Goal: Information Seeking & Learning: Check status

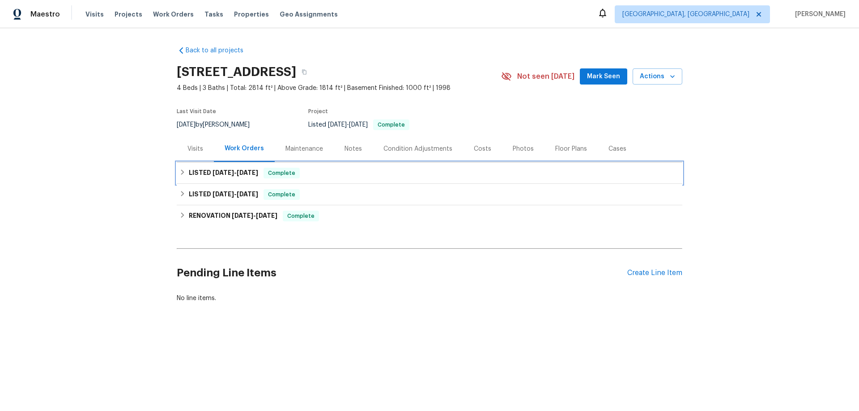
click at [215, 172] on h6 "LISTED 9/5/25 - 9/10/25" at bounding box center [223, 173] width 69 height 11
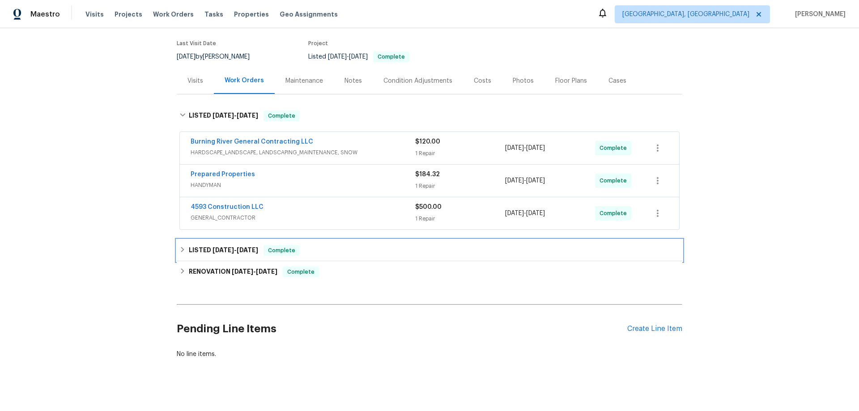
click at [220, 246] on h6 "LISTED 8/12/25 - 8/13/25" at bounding box center [223, 250] width 69 height 11
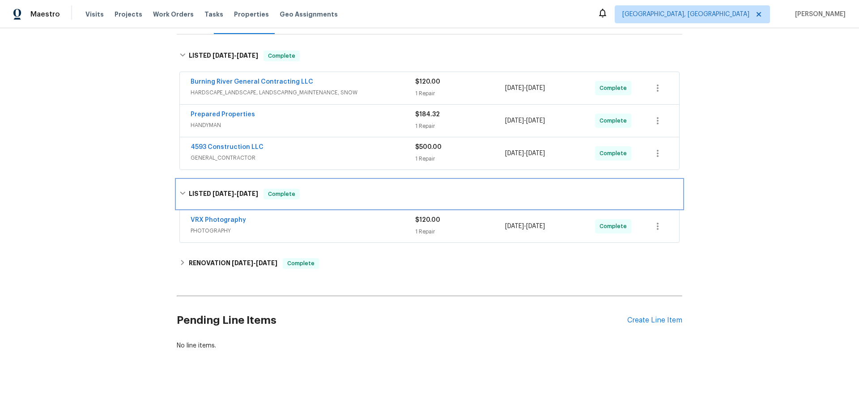
scroll to position [135, 0]
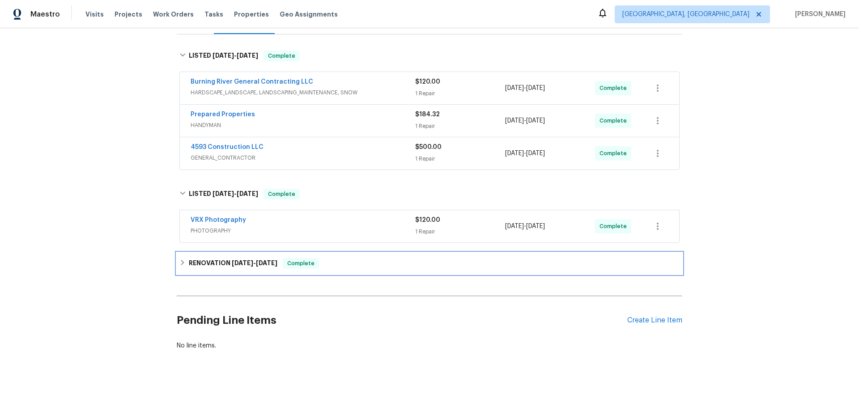
click at [197, 258] on h6 "RENOVATION 7/21/25 - 8/7/25" at bounding box center [233, 263] width 89 height 11
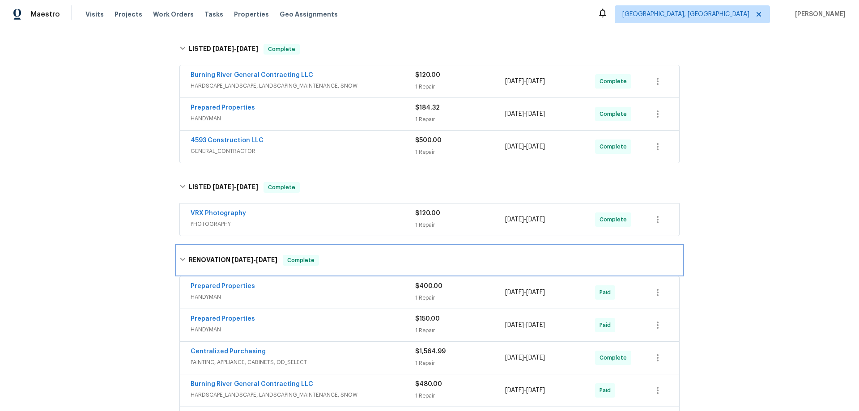
scroll to position [0, 0]
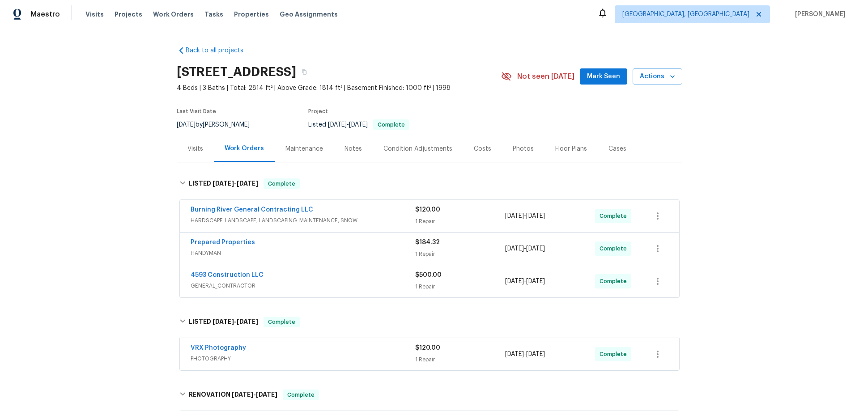
click at [102, 157] on div "Back to all projects 10310 Dayflower Dr, Twinsburg, OH 44087 4 Beds | 3 Baths |…" at bounding box center [429, 219] width 859 height 383
click at [82, 197] on div "Back to all projects 10310 Dayflower Dr, Twinsburg, OH 44087 4 Beds | 3 Baths |…" at bounding box center [429, 219] width 859 height 383
click at [123, 158] on div "Back to all projects 10310 Dayflower Dr, Twinsburg, OH 44087 4 Beds | 3 Baths |…" at bounding box center [429, 219] width 859 height 383
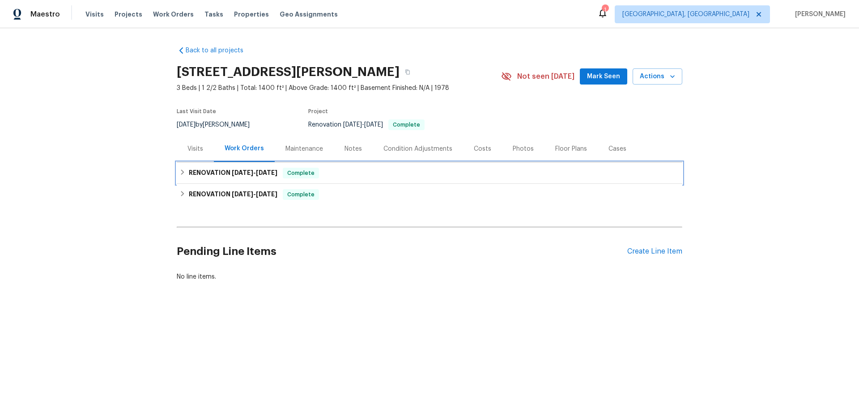
click at [207, 174] on h6 "RENOVATION 9/8/25 - 9/9/25" at bounding box center [233, 173] width 89 height 11
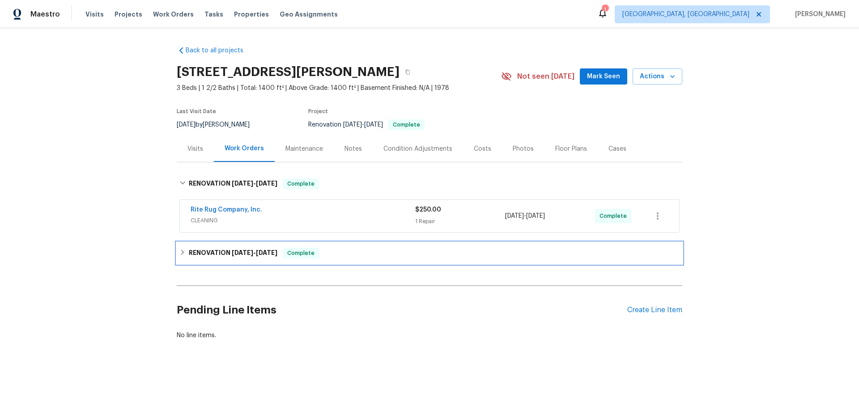
drag, startPoint x: 220, startPoint y: 254, endPoint x: 170, endPoint y: 211, distance: 66.0
click at [219, 253] on h6 "RENOVATION 8/12/25 - 9/5/25" at bounding box center [233, 253] width 89 height 11
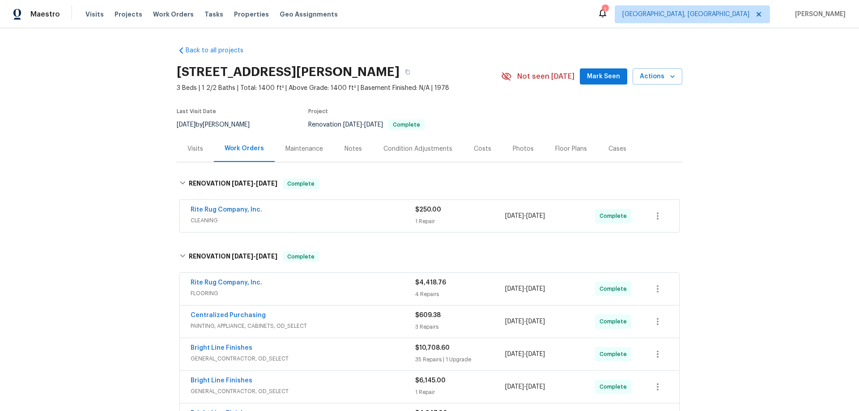
click at [138, 197] on div "Back to all projects 3471 Marlin Dr, Columbus, OH 43232 3 Beds | 1 2/2 Baths | …" at bounding box center [429, 219] width 859 height 383
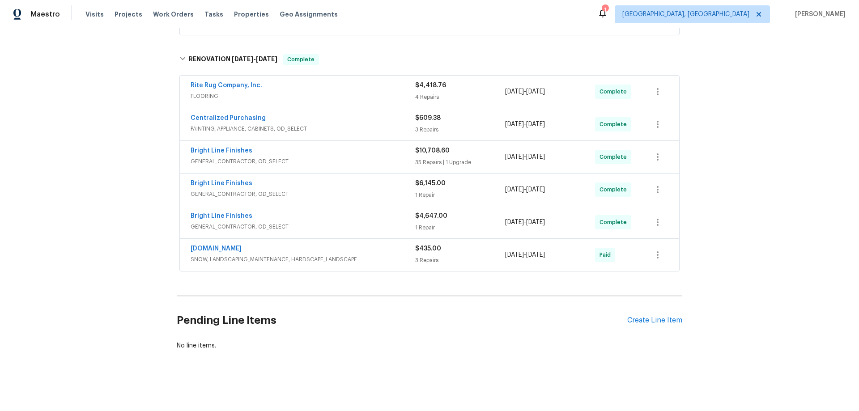
click at [125, 230] on div "Back to all projects 3471 Marlin Dr, Columbus, OH 43232 3 Beds | 1 2/2 Baths | …" at bounding box center [429, 219] width 859 height 383
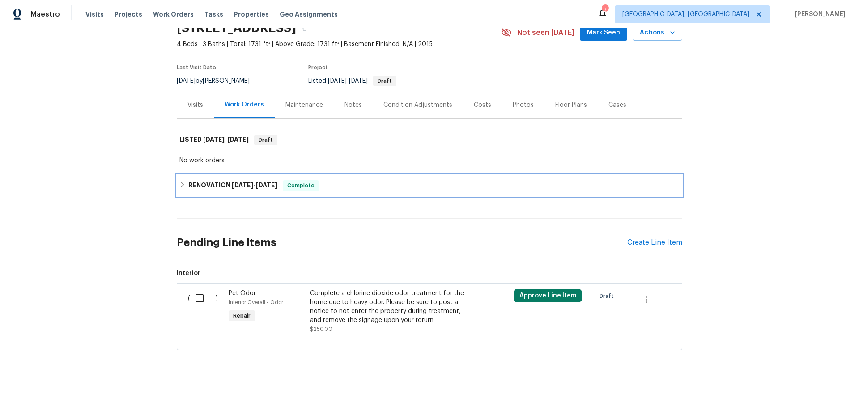
click at [218, 187] on div "RENOVATION 9/2/25 - 9/23/25 Complete" at bounding box center [430, 185] width 506 height 21
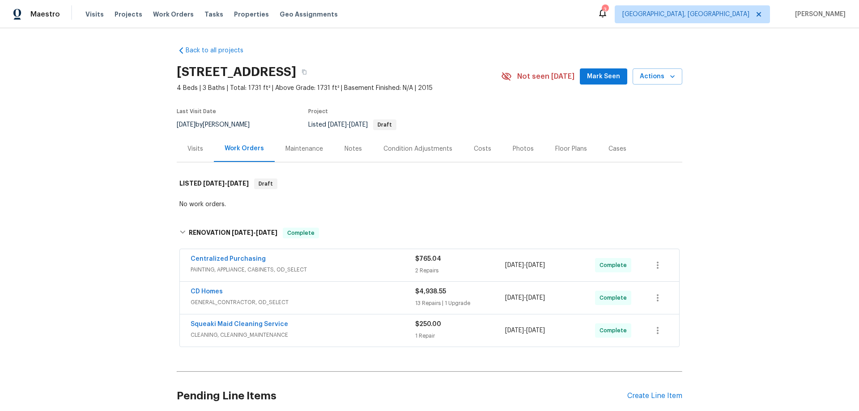
click at [133, 205] on div "Back to all projects 2180 Shady Pond Dr, Clover, SC 29710 4 Beds | 3 Baths | To…" at bounding box center [429, 219] width 859 height 383
click at [108, 166] on div "Back to all projects 2180 Shady Pond Dr, Clover, SC 29710 4 Beds | 3 Baths | To…" at bounding box center [429, 219] width 859 height 383
click at [115, 192] on div "Back to all projects 2180 Shady Pond Dr, Clover, SC 29710 4 Beds | 3 Baths | To…" at bounding box center [429, 219] width 859 height 383
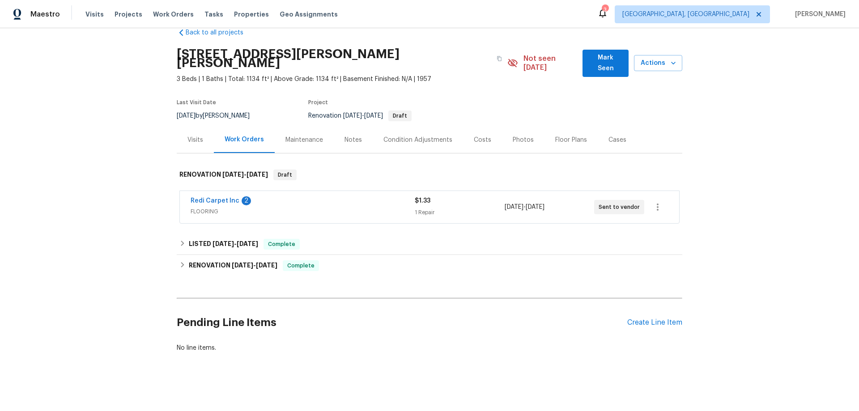
drag, startPoint x: 187, startPoint y: 223, endPoint x: 187, endPoint y: 230, distance: 6.3
click at [187, 223] on div "Back to all projects 8 Bart St, Buckner, MO 64016 3 Beds | 1 Baths | Total: 113…" at bounding box center [430, 190] width 506 height 339
click at [191, 240] on h6 "LISTED 9/10/25 - 9/11/25" at bounding box center [223, 244] width 69 height 11
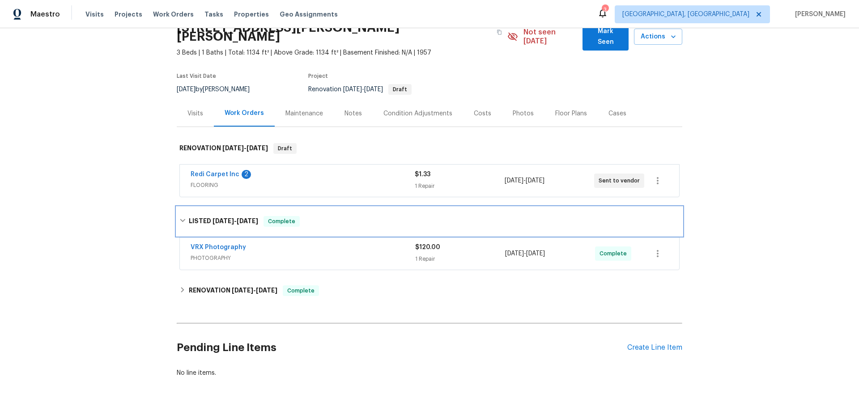
scroll to position [68, 0]
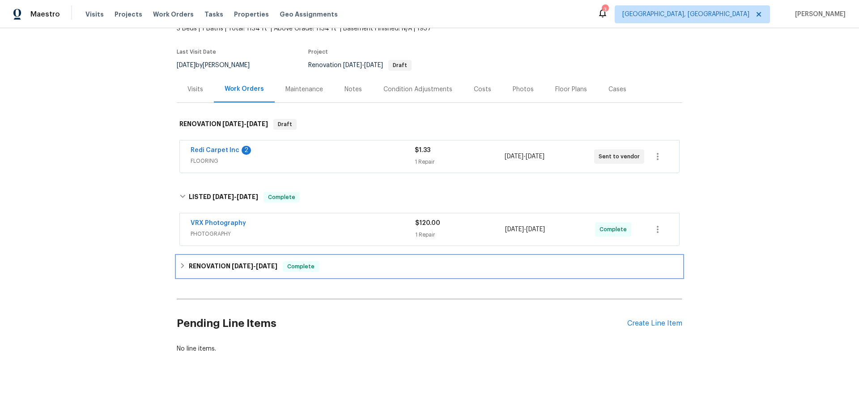
click at [196, 261] on h6 "RENOVATION 8/26/25 - 9/3/25" at bounding box center [233, 266] width 89 height 11
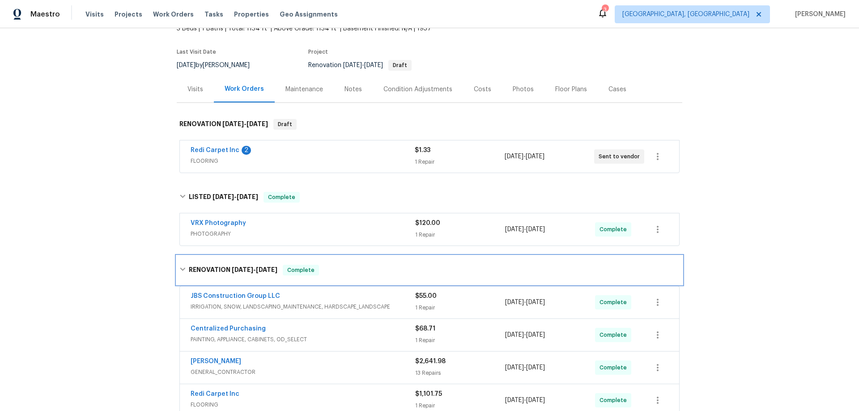
scroll to position [0, 0]
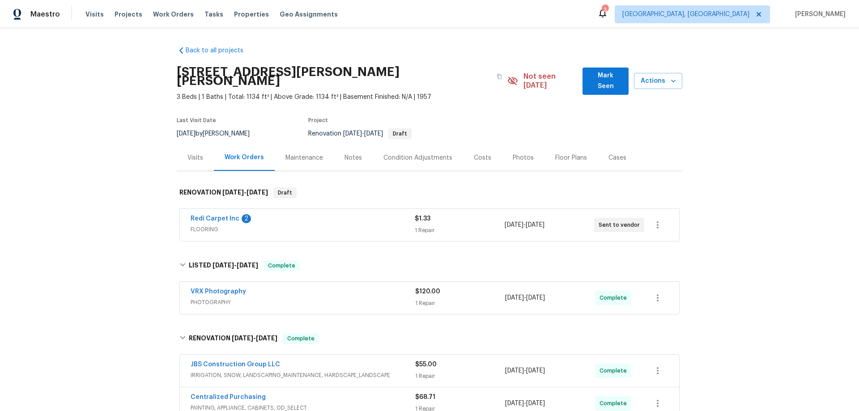
click at [123, 205] on div "Back to all projects 8 Bart St, Buckner, MO 64016 3 Beds | 1 Baths | Total: 113…" at bounding box center [429, 219] width 859 height 383
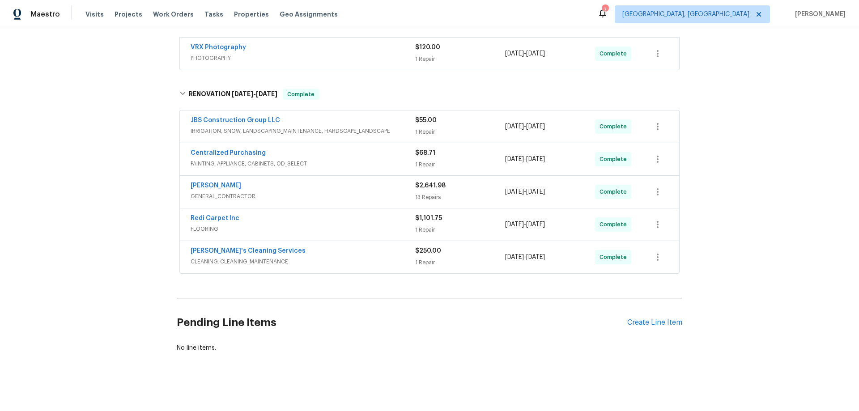
click at [139, 117] on div "Back to all projects 8 Bart St, Buckner, MO 64016 3 Beds | 1 Baths | Total: 113…" at bounding box center [429, 219] width 859 height 383
click at [108, 233] on div "Back to all projects 8 Bart St, Buckner, MO 64016 3 Beds | 1 Baths | Total: 113…" at bounding box center [429, 219] width 859 height 383
click at [105, 169] on div "Back to all projects 8 Bart St, Buckner, MO 64016 3 Beds | 1 Baths | Total: 113…" at bounding box center [429, 219] width 859 height 383
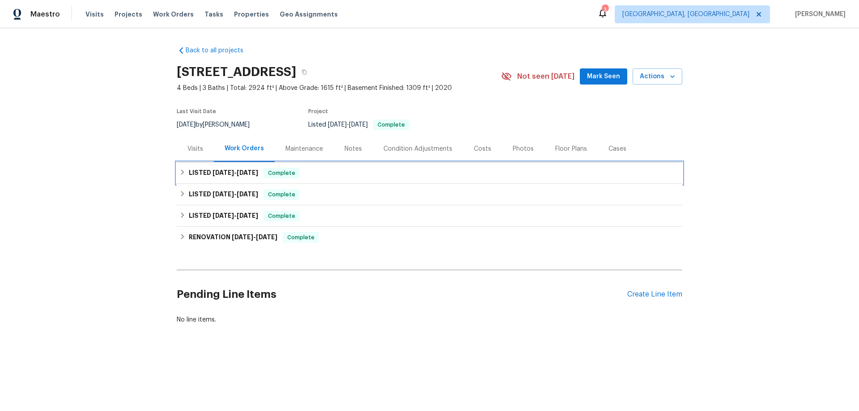
click at [245, 180] on div "LISTED [DATE] - [DATE] Complete" at bounding box center [430, 172] width 506 height 21
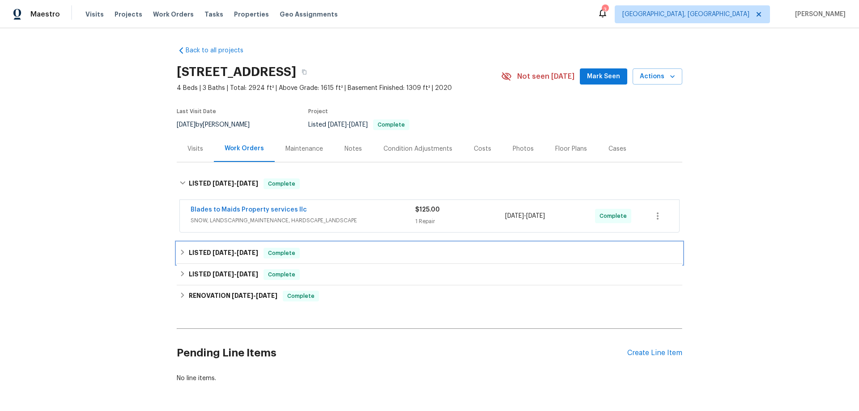
click at [222, 252] on span "[DATE]" at bounding box center [223, 253] width 21 height 6
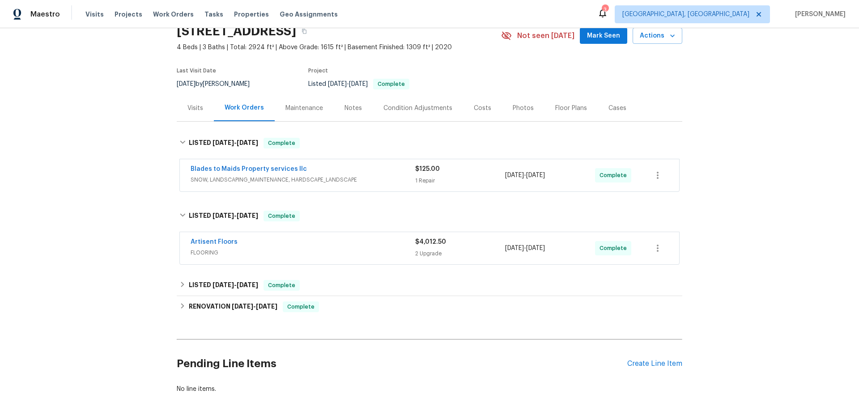
scroll to position [91, 0]
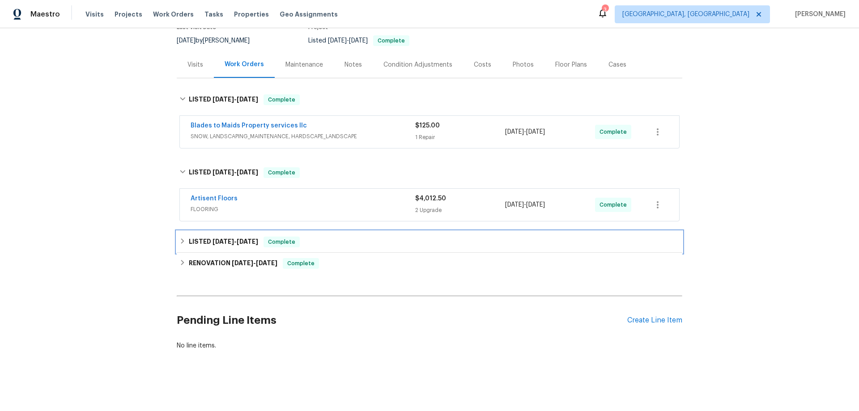
click at [212, 239] on h6 "LISTED [DATE] - [DATE]" at bounding box center [223, 242] width 69 height 11
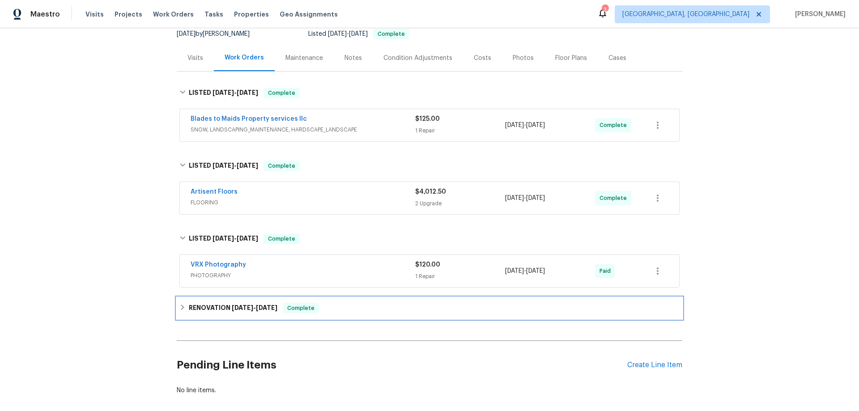
drag, startPoint x: 209, startPoint y: 312, endPoint x: 139, endPoint y: 329, distance: 71.5
click at [208, 312] on h6 "RENOVATION [DATE] - [DATE]" at bounding box center [233, 308] width 89 height 11
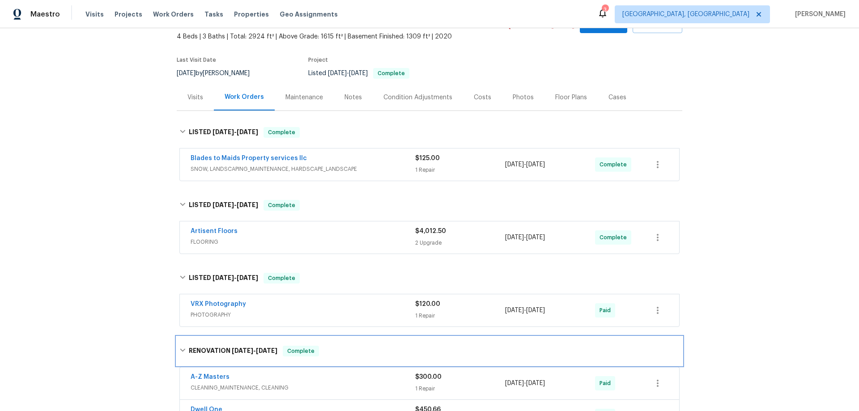
scroll to position [0, 0]
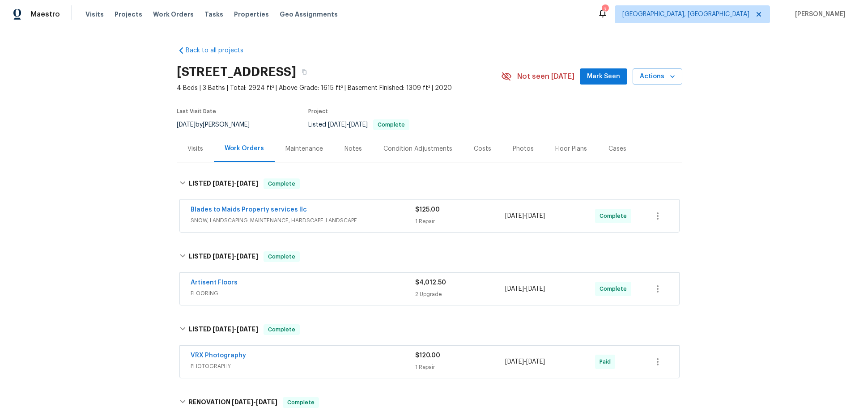
click at [122, 204] on div "Back to all projects [STREET_ADDRESS] 4 Beds | 3 Baths | Total: 2924 ft² | Abov…" at bounding box center [429, 219] width 859 height 383
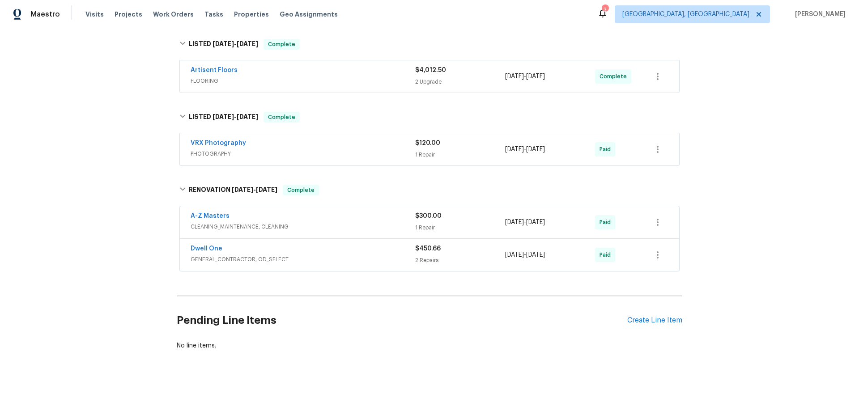
click at [108, 136] on div "Back to all projects 1430 139th St E, Rosemount, MN 55068 4 Beds | 3 Baths | To…" at bounding box center [429, 219] width 859 height 383
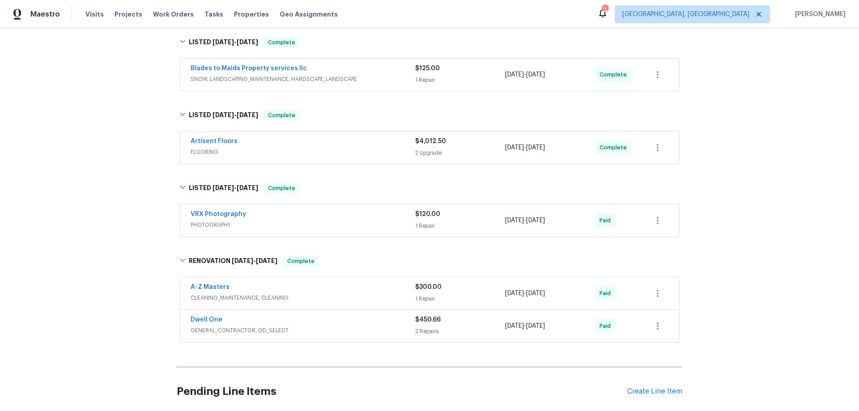
scroll to position [0, 0]
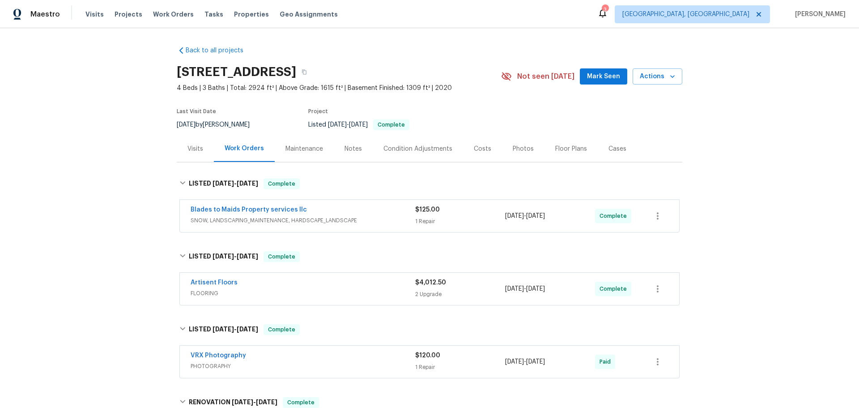
click at [122, 197] on div "Back to all projects 1430 139th St E, Rosemount, MN 55068 4 Beds | 3 Baths | To…" at bounding box center [429, 219] width 859 height 383
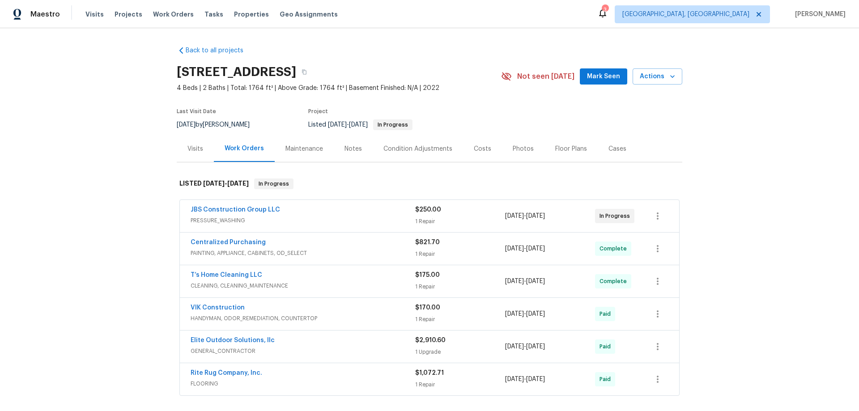
click at [128, 159] on div "Back to all projects 1024 Longstone Way, Spartanburg, SC 29306 4 Beds | 2 Baths…" at bounding box center [429, 219] width 859 height 383
click at [116, 185] on div "Back to all projects 1024 Longstone Way, Spartanburg, SC 29306 4 Beds | 2 Baths…" at bounding box center [429, 219] width 859 height 383
click at [136, 216] on div "Back to all projects 1024 Longstone Way, Spartanburg, SC 29306 4 Beds | 2 Baths…" at bounding box center [429, 219] width 859 height 383
click at [114, 201] on div "Back to all projects 1024 Longstone Way, Spartanburg, SC 29306 4 Beds | 2 Baths…" at bounding box center [429, 219] width 859 height 383
click at [37, 185] on div "Back to all projects 1024 Longstone Way, Spartanburg, SC 29306 4 Beds | 2 Baths…" at bounding box center [429, 219] width 859 height 383
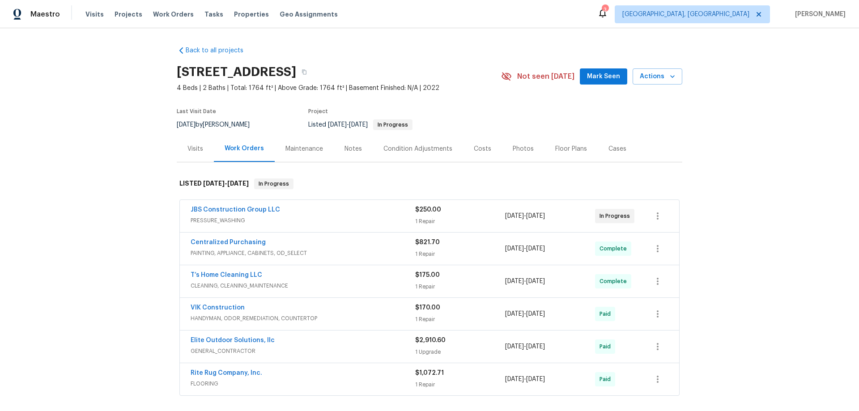
click at [96, 253] on div "Back to all projects 1024 Longstone Way, Spartanburg, SC 29306 4 Beds | 2 Baths…" at bounding box center [429, 219] width 859 height 383
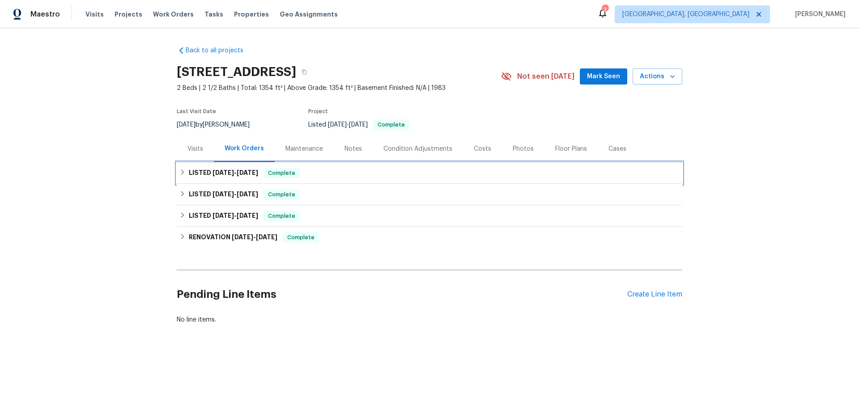
click at [189, 173] on h6 "LISTED [DATE] - [DATE]" at bounding box center [223, 173] width 69 height 11
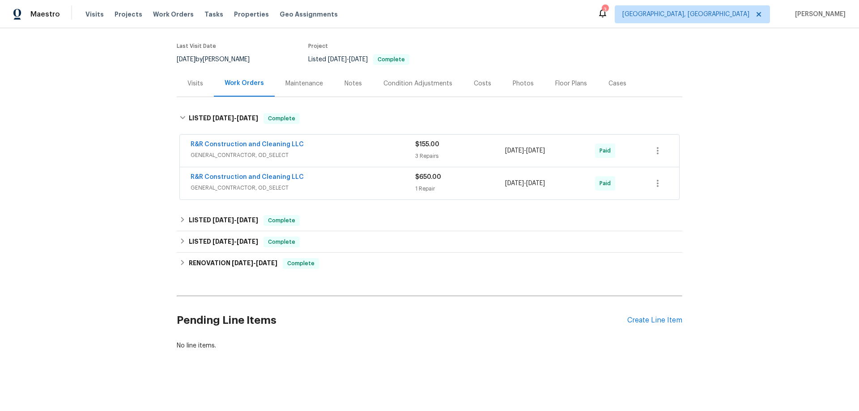
drag, startPoint x: 201, startPoint y: 203, endPoint x: 199, endPoint y: 207, distance: 4.7
click at [201, 203] on div "Back to all projects [STREET_ADDRESS] 2 Beds | 2 1/2 Baths | Total: 1354 ft² | …" at bounding box center [430, 166] width 506 height 384
drag, startPoint x: 189, startPoint y: 230, endPoint x: 178, endPoint y: 216, distance: 17.8
click at [190, 231] on div "LISTED [DATE] - [DATE] Complete" at bounding box center [430, 241] width 506 height 21
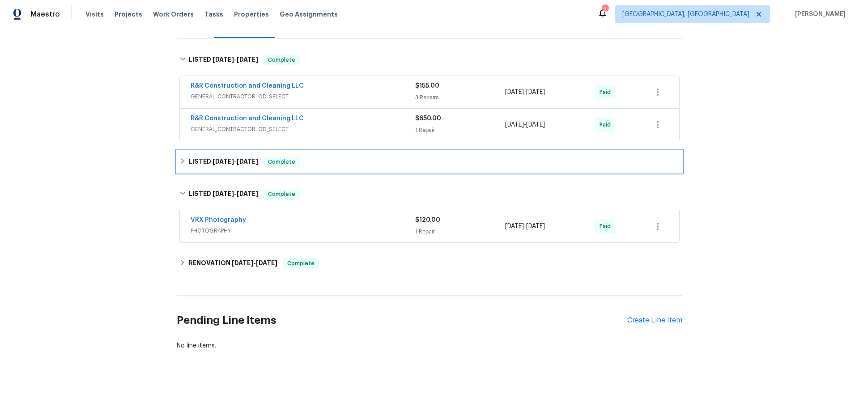
click at [198, 157] on h6 "LISTED 7/10/25 - 7/21/25" at bounding box center [223, 162] width 69 height 11
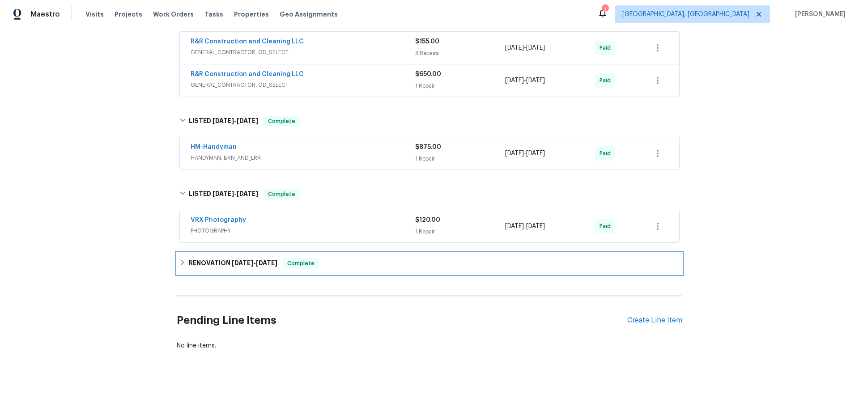
click at [198, 254] on div "RENOVATION 4/1/25 - 4/11/25 Complete" at bounding box center [430, 263] width 506 height 21
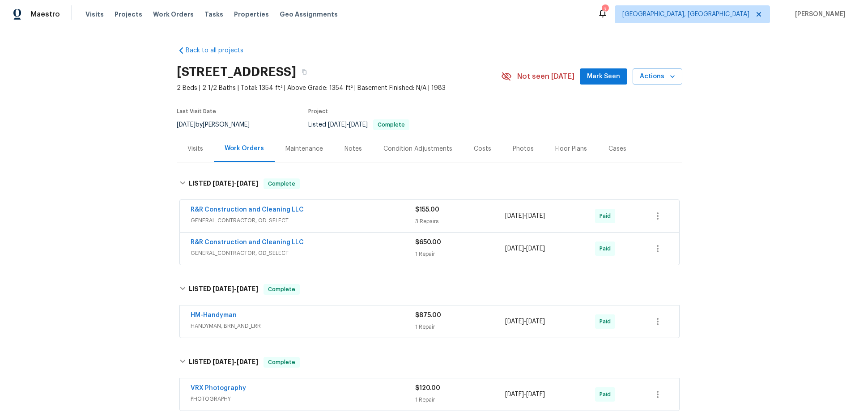
click at [137, 120] on div "Back to all projects 1912 Cattleya Dr, Kissimmee, FL 34741 2 Beds | 2 1/2 Baths…" at bounding box center [429, 219] width 859 height 383
click at [120, 129] on div "Back to all projects 1912 Cattleya Dr, Kissimmee, FL 34741 2 Beds | 2 1/2 Baths…" at bounding box center [429, 219] width 859 height 383
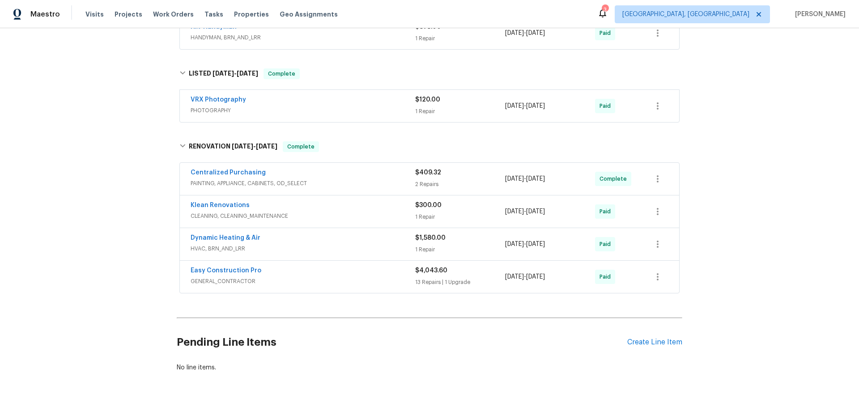
click at [119, 114] on div "Back to all projects 1912 Cattleya Dr, Kissimmee, FL 34741 2 Beds | 2 1/2 Baths…" at bounding box center [429, 219] width 859 height 383
click at [126, 224] on div "Back to all projects 1912 Cattleya Dr, Kissimmee, FL 34741 2 Beds | 2 1/2 Baths…" at bounding box center [429, 219] width 859 height 383
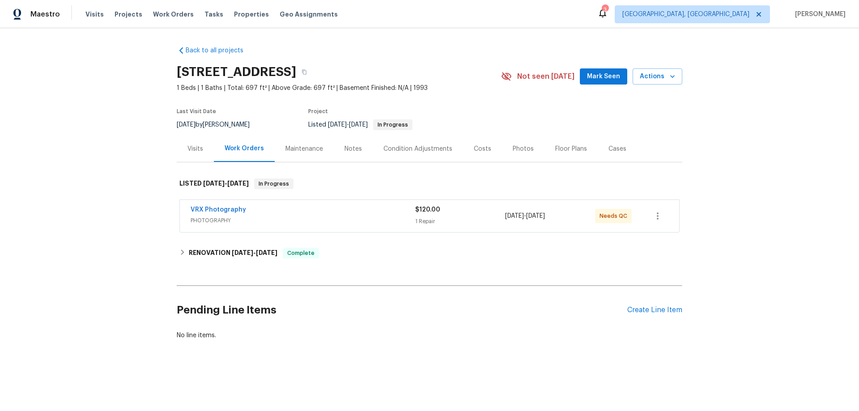
drag, startPoint x: 178, startPoint y: 248, endPoint x: 171, endPoint y: 262, distance: 16.0
click at [177, 247] on div "Back to all projects 5235 Caspian Springs Dr Unit 101, Las Vegas, NV 89120 1 Be…" at bounding box center [430, 193] width 506 height 308
drag, startPoint x: 170, startPoint y: 266, endPoint x: 181, endPoint y: 261, distance: 12.1
click at [171, 265] on div "Back to all projects 5235 Caspian Springs Dr Unit 101, Las Vegas, NV 89120 1 Be…" at bounding box center [429, 214] width 859 height 373
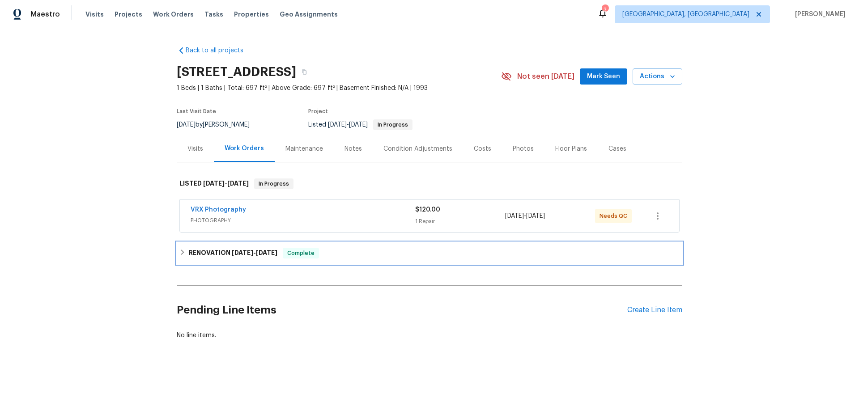
click at [183, 259] on div "RENOVATION 9/9/25 - 9/10/25 Complete" at bounding box center [429, 253] width 500 height 11
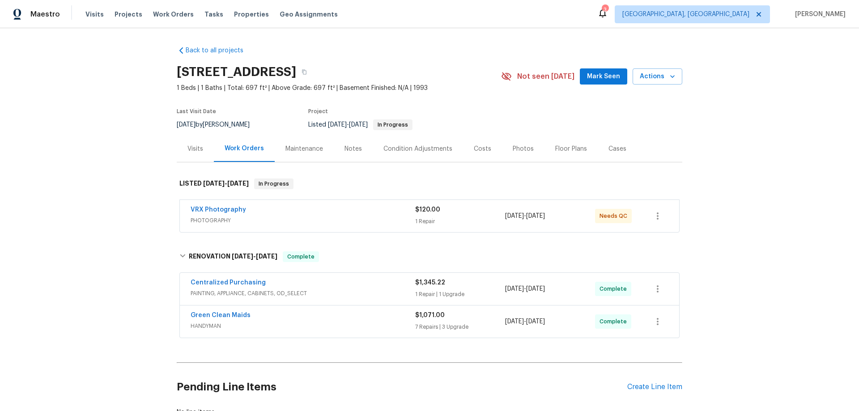
click at [112, 236] on div "Back to all projects 5235 Caspian Springs Dr Unit 101, Las Vegas, NV 89120 1 Be…" at bounding box center [429, 219] width 859 height 383
click at [132, 179] on div "Back to all projects 5235 Caspian Springs Dr Unit 101, Las Vegas, NV 89120 1 Be…" at bounding box center [429, 219] width 859 height 383
click at [110, 157] on div "Back to all projects 5235 Caspian Springs Dr Unit 101, Las Vegas, NV 89120 1 Be…" at bounding box center [429, 219] width 859 height 383
click at [73, 154] on div "Back to all projects 5235 Caspian Springs Dr Unit 101, Las Vegas, NV 89120 1 Be…" at bounding box center [429, 219] width 859 height 383
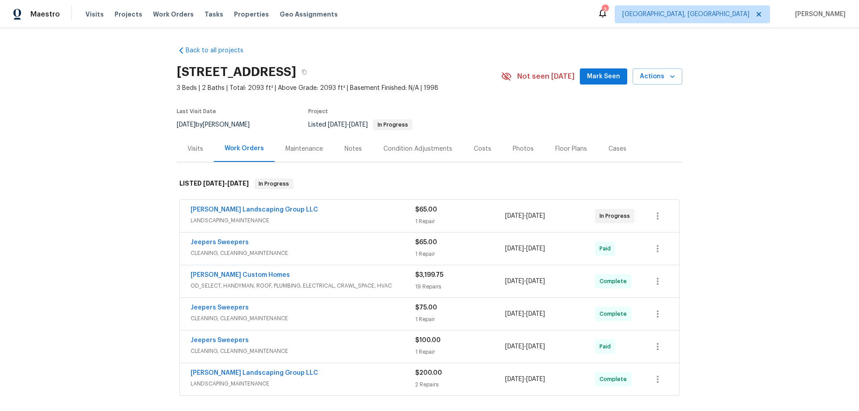
click at [145, 203] on div "Back to all projects [STREET_ADDRESS] 3 Beds | 2 Baths | Total: 2093 ft² | Abov…" at bounding box center [429, 219] width 859 height 383
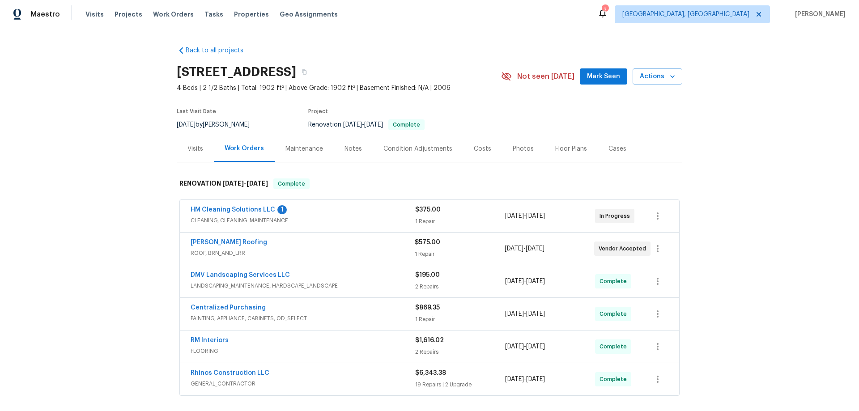
click at [203, 148] on div "Visits" at bounding box center [195, 149] width 37 height 26
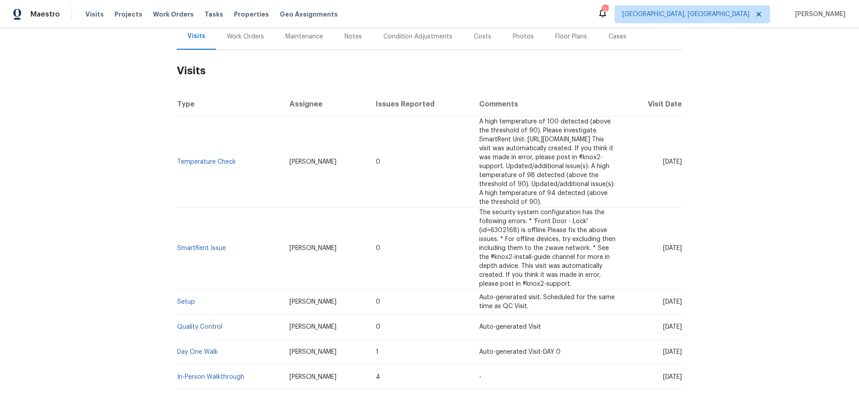
scroll to position [114, 0]
click at [235, 41] on div "Work Orders" at bounding box center [245, 35] width 59 height 26
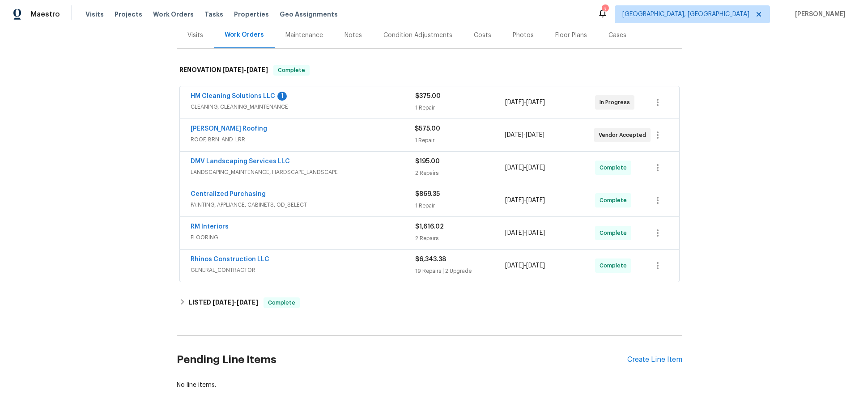
scroll to position [114, 0]
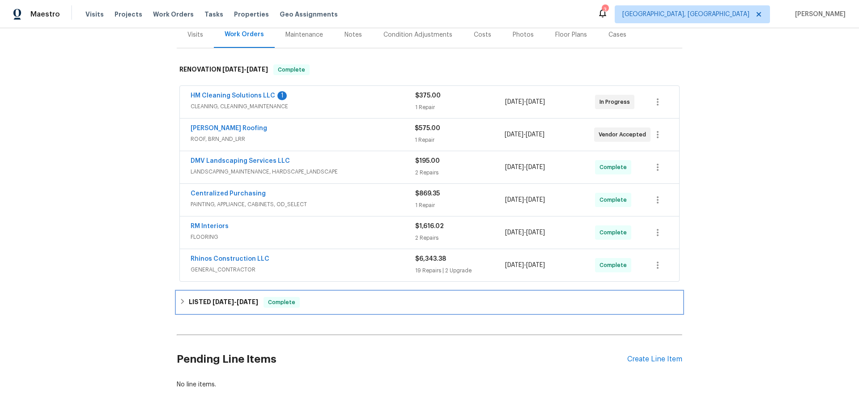
click at [191, 298] on h6 "LISTED [DATE] - [DATE]" at bounding box center [223, 302] width 69 height 11
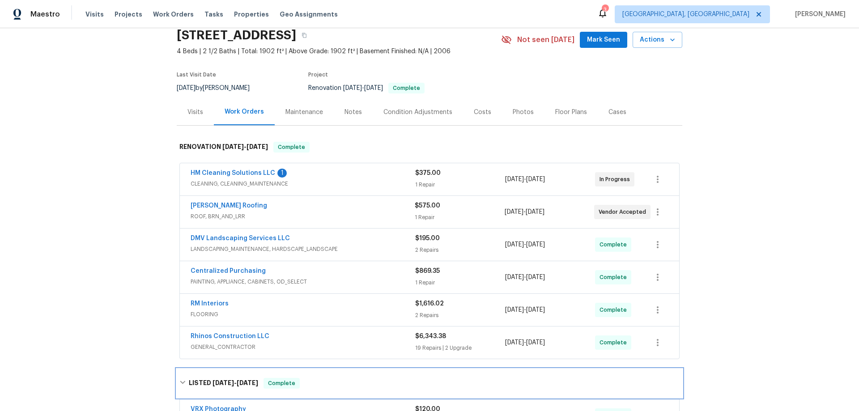
scroll to position [0, 0]
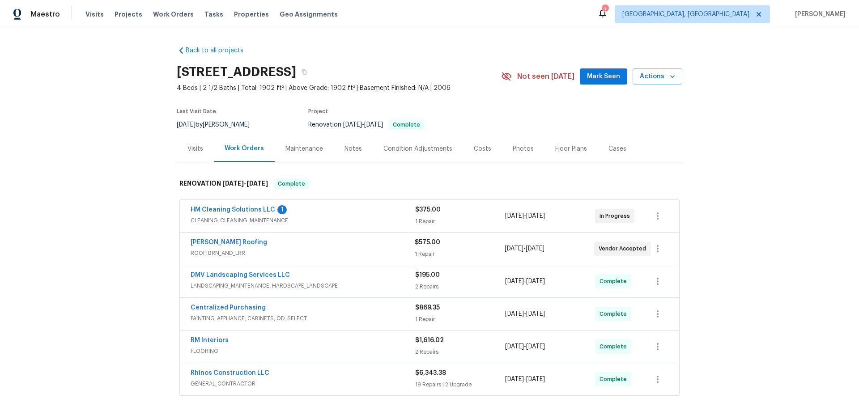
click at [106, 197] on div "Back to all projects [STREET_ADDRESS] 4 Beds | 2 1/2 Baths | Total: 1902 ft² | …" at bounding box center [429, 219] width 859 height 383
click at [113, 222] on div "Back to all projects [STREET_ADDRESS] 4 Beds | 2 1/2 Baths | Total: 1902 ft² | …" at bounding box center [429, 219] width 859 height 383
click at [141, 241] on div "Back to all projects [STREET_ADDRESS] 4 Beds | 2 1/2 Baths | Total: 1902 ft² | …" at bounding box center [429, 219] width 859 height 383
click at [127, 225] on div "Back to all projects [STREET_ADDRESS] 4 Beds | 2 1/2 Baths | Total: 1902 ft² | …" at bounding box center [429, 219] width 859 height 383
click at [124, 235] on div "Back to all projects [STREET_ADDRESS] 4 Beds | 2 1/2 Baths | Total: 1902 ft² | …" at bounding box center [429, 219] width 859 height 383
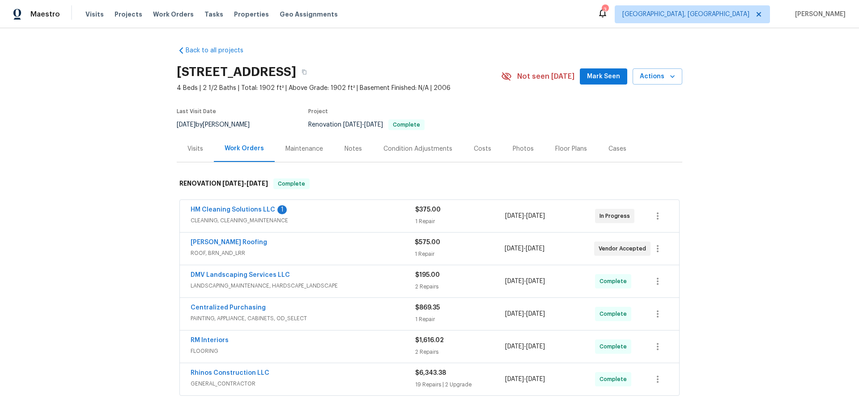
click at [98, 218] on div "Back to all projects 1175 E Prickly Pear St, Casa Grande, AZ 85122 4 Beds | 2 1…" at bounding box center [429, 219] width 859 height 383
click at [142, 218] on div "Back to all projects 1175 E Prickly Pear St, Casa Grande, AZ 85122 4 Beds | 2 1…" at bounding box center [429, 219] width 859 height 383
click at [119, 192] on div "Back to all projects 1175 E Prickly Pear St, Casa Grande, AZ 85122 4 Beds | 2 1…" at bounding box center [429, 219] width 859 height 383
click at [116, 222] on div "Back to all projects 1175 E Prickly Pear St, Casa Grande, AZ 85122 4 Beds | 2 1…" at bounding box center [429, 219] width 859 height 383
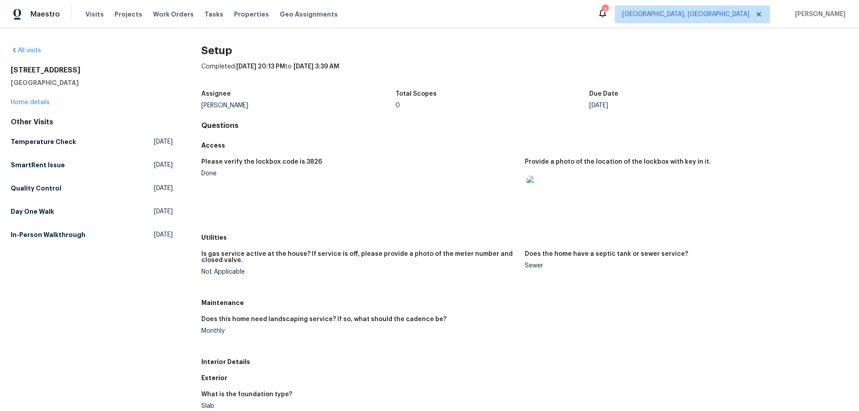
scroll to position [45, 0]
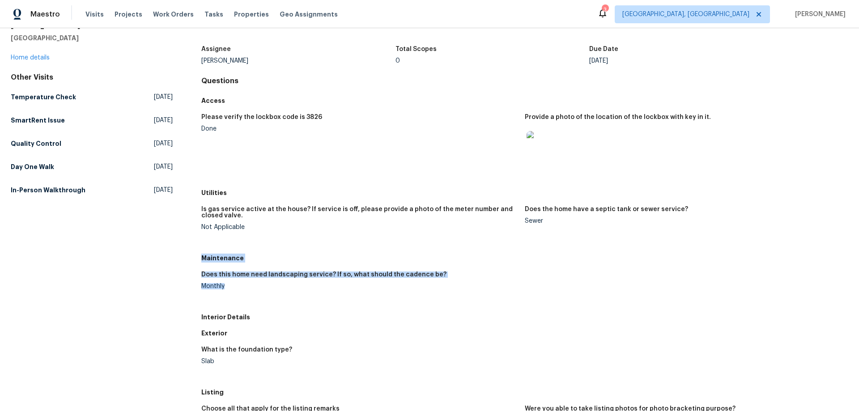
drag, startPoint x: 200, startPoint y: 259, endPoint x: 234, endPoint y: 295, distance: 50.0
click at [234, 295] on div "Maintenance Does this home need landscaping service? If so, what should the cad…" at bounding box center [524, 279] width 647 height 59
click at [139, 161] on link "Day One Walk Wed, Sep 03 2025" at bounding box center [92, 167] width 162 height 16
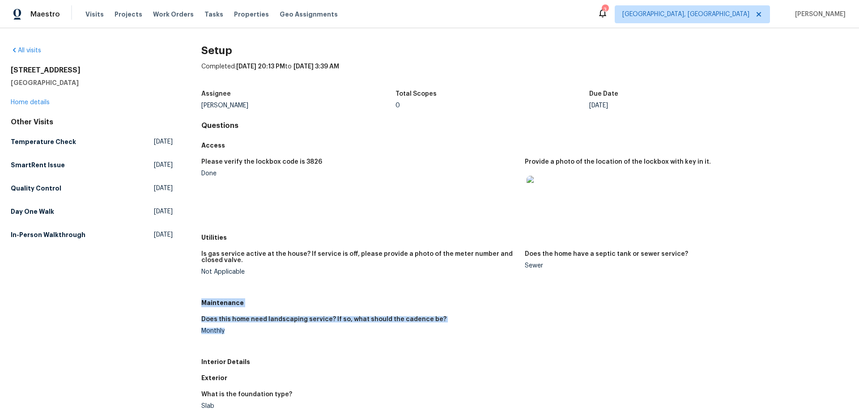
drag, startPoint x: 198, startPoint y: 305, endPoint x: 229, endPoint y: 339, distance: 45.9
click at [229, 339] on div "All visits 1175 E Prickly Pear St Casa Grande, AZ 85122 Home details Other Visi…" at bounding box center [430, 405] width 838 height 718
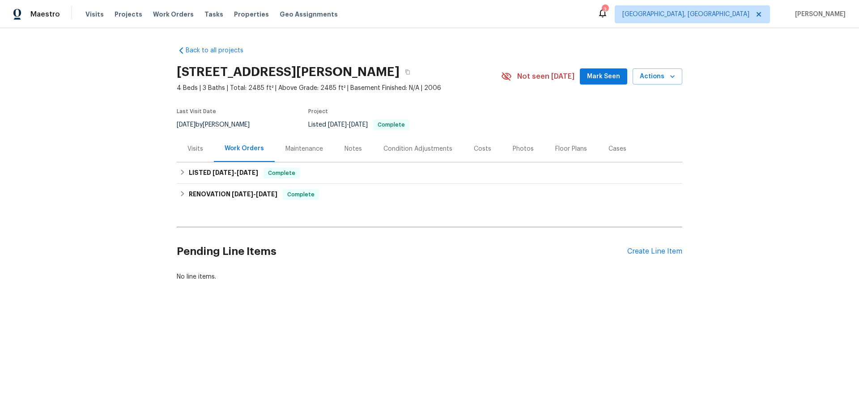
click at [195, 149] on div "Visits" at bounding box center [196, 149] width 16 height 9
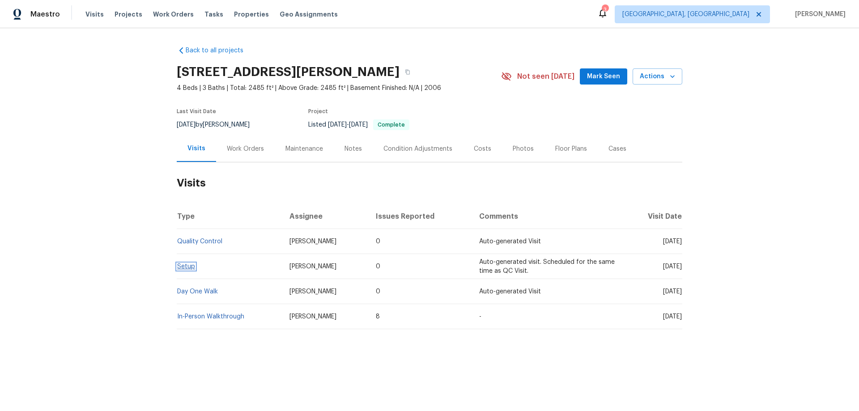
click at [185, 265] on link "Setup" at bounding box center [186, 267] width 18 height 6
click at [227, 148] on div "Work Orders" at bounding box center [245, 149] width 37 height 9
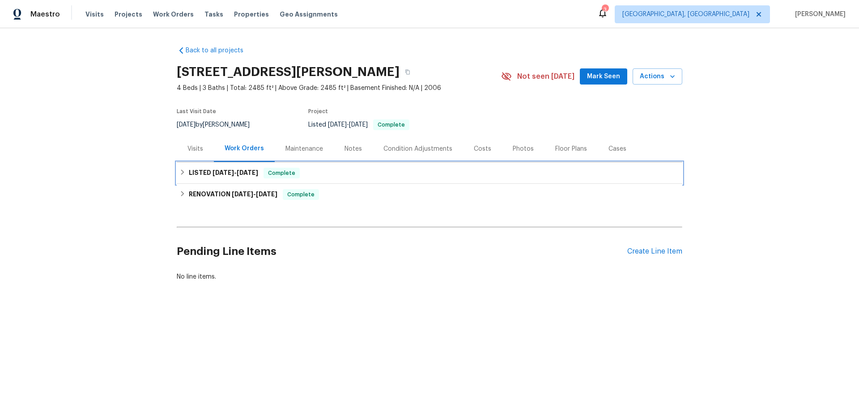
drag, startPoint x: 222, startPoint y: 175, endPoint x: 222, endPoint y: 277, distance: 101.6
click at [222, 175] on span "9/12/25" at bounding box center [223, 173] width 21 height 6
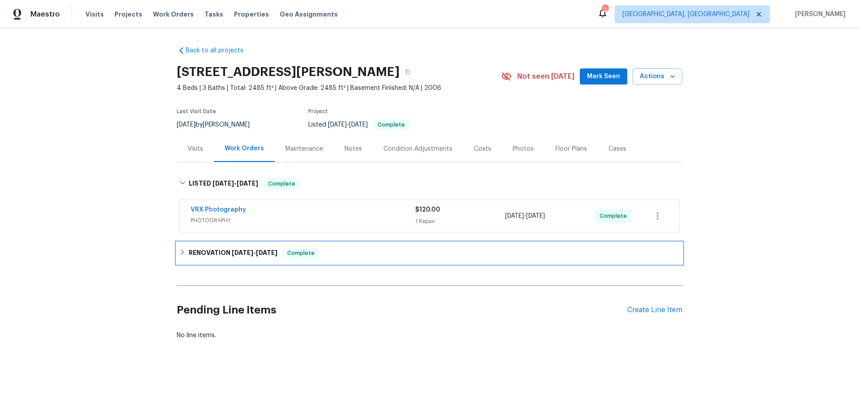
drag, startPoint x: 219, startPoint y: 261, endPoint x: 217, endPoint y: 269, distance: 7.5
click at [218, 261] on div "RENOVATION 9/3/25 - 9/17/25 Complete" at bounding box center [430, 253] width 506 height 21
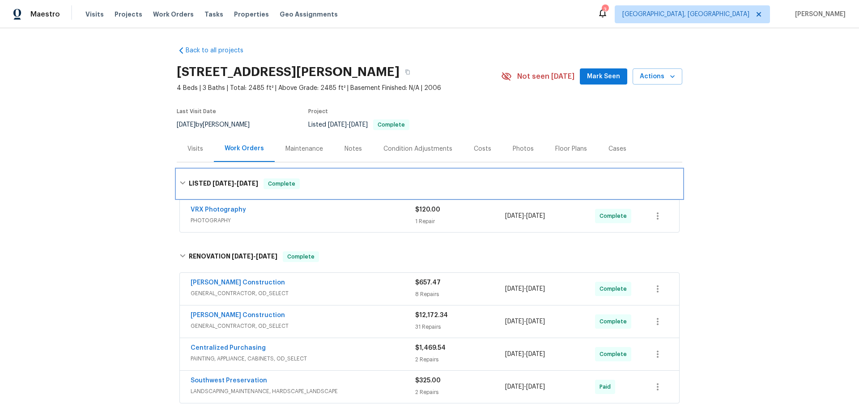
click at [177, 180] on div "LISTED 9/12/25 - 9/13/25 Complete" at bounding box center [430, 184] width 506 height 29
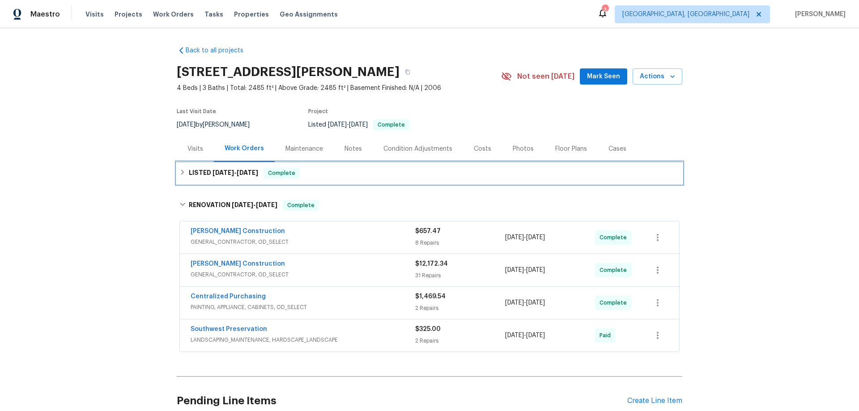
drag, startPoint x: 175, startPoint y: 179, endPoint x: 107, endPoint y: 127, distance: 85.0
click at [177, 178] on div "LISTED 9/12/25 - 9/13/25 Complete" at bounding box center [430, 172] width 506 height 21
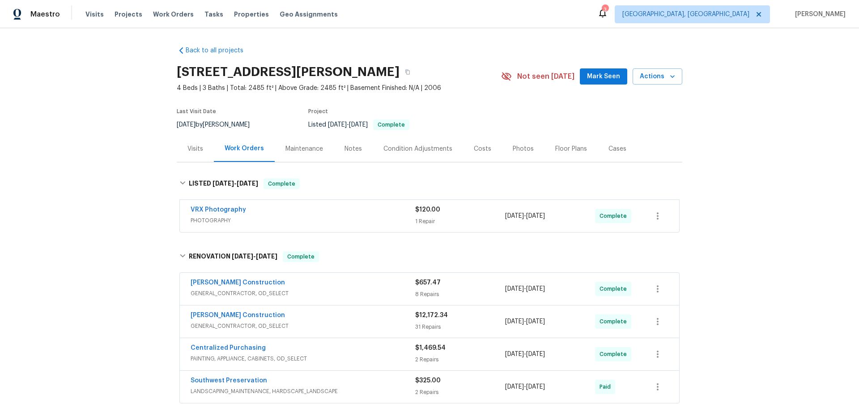
click at [104, 124] on div "Back to all projects 30941 N Karen Ave, San Tan Valley, AZ 85143 4 Beds | 3 Bat…" at bounding box center [429, 219] width 859 height 383
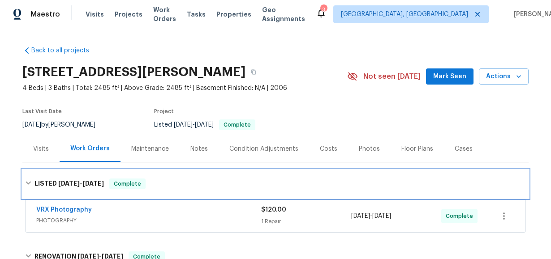
click at [85, 181] on span "9/13/25" at bounding box center [92, 183] width 21 height 6
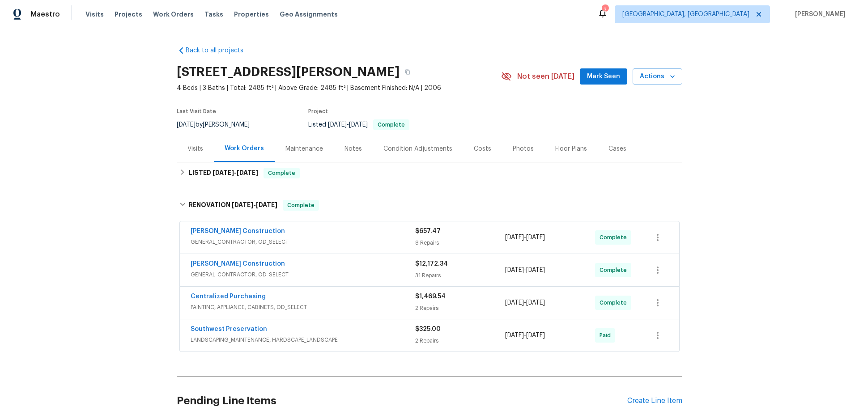
drag, startPoint x: 171, startPoint y: 158, endPoint x: 183, endPoint y: 180, distance: 25.3
click at [172, 161] on div "Back to all projects 30941 N Karen Ave, San Tan Valley, AZ 85143 4 Beds | 3 Bat…" at bounding box center [429, 219] width 859 height 383
click at [183, 179] on div "LISTED 9/12/25 - 9/13/25 Complete" at bounding box center [430, 172] width 506 height 21
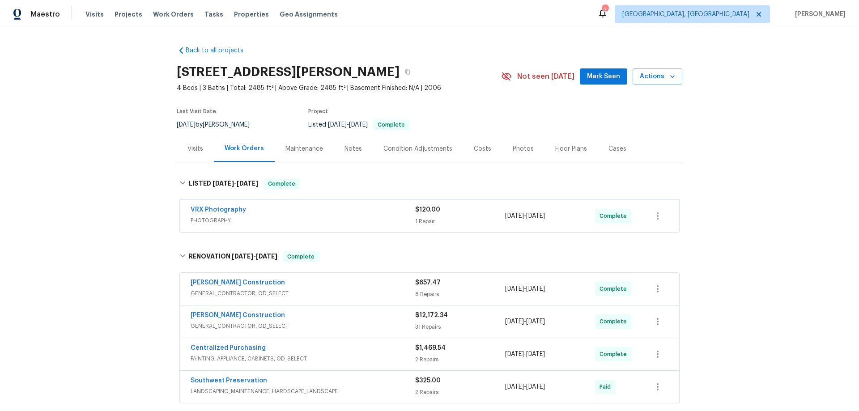
click at [93, 89] on div "Back to all projects 30941 N Karen Ave, San Tan Valley, AZ 85143 4 Beds | 3 Bat…" at bounding box center [429, 219] width 859 height 383
click at [141, 217] on div "Back to all projects 30941 N Karen Ave, San Tan Valley, AZ 85143 4 Beds | 3 Bat…" at bounding box center [429, 219] width 859 height 383
click at [521, 139] on div "Photos" at bounding box center [523, 149] width 43 height 26
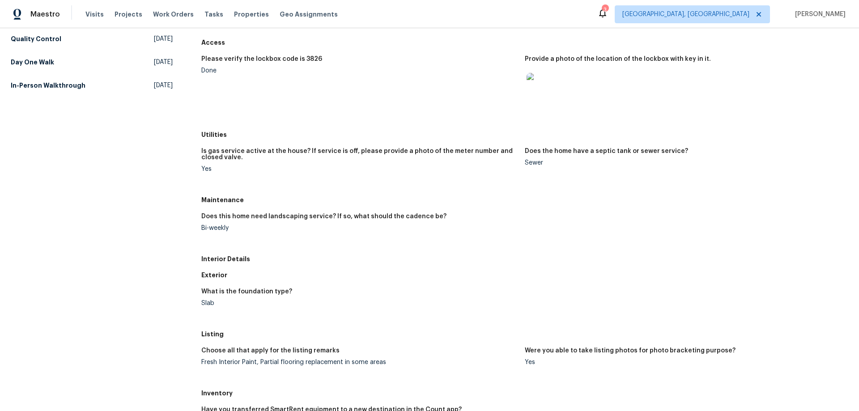
scroll to position [179, 0]
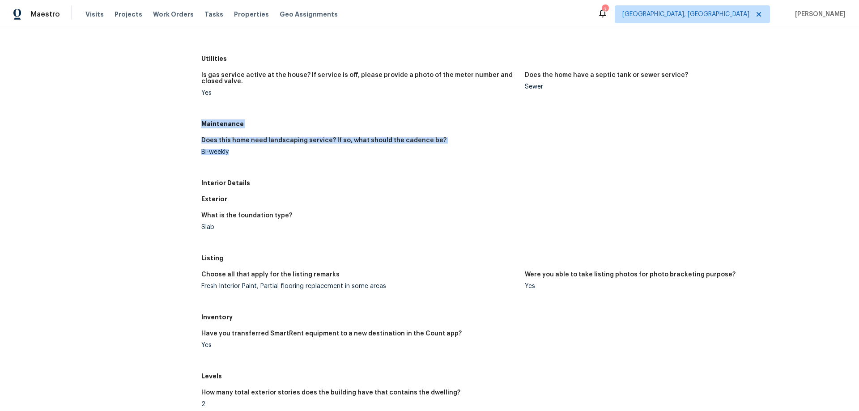
drag, startPoint x: 201, startPoint y: 122, endPoint x: 232, endPoint y: 162, distance: 50.7
click at [232, 162] on div "Maintenance Does this home need landscaping service? If so, what should the cad…" at bounding box center [524, 145] width 647 height 59
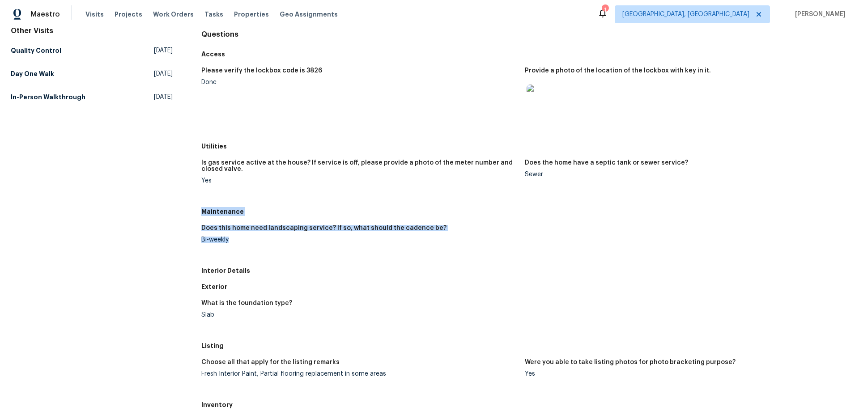
scroll to position [90, 0]
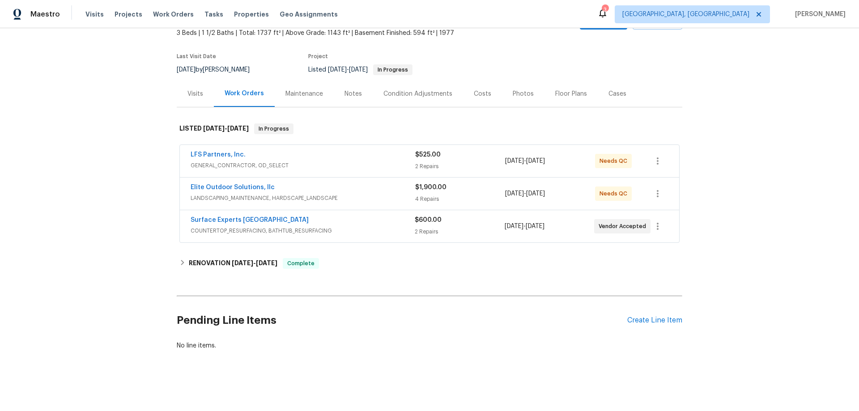
scroll to position [62, 0]
click at [179, 260] on icon at bounding box center [182, 263] width 6 height 6
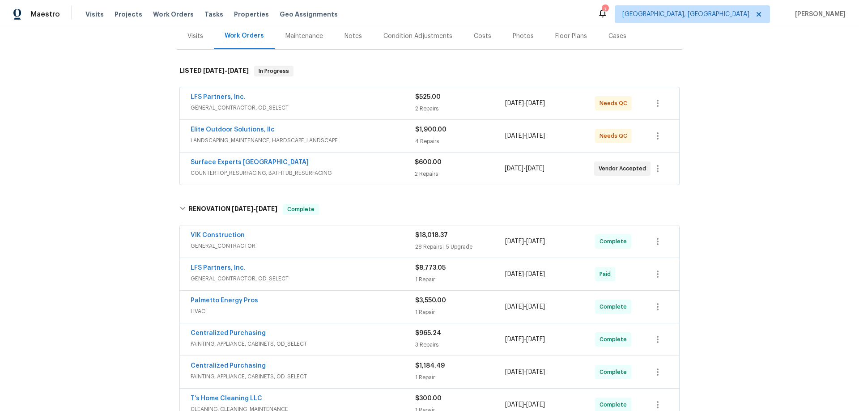
scroll to position [134, 0]
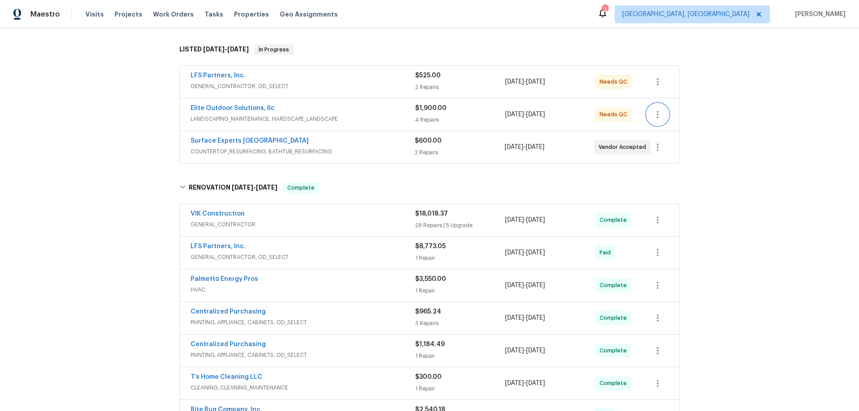
click at [657, 112] on icon "button" at bounding box center [658, 114] width 11 height 11
click at [663, 115] on li "Edit" at bounding box center [692, 114] width 97 height 15
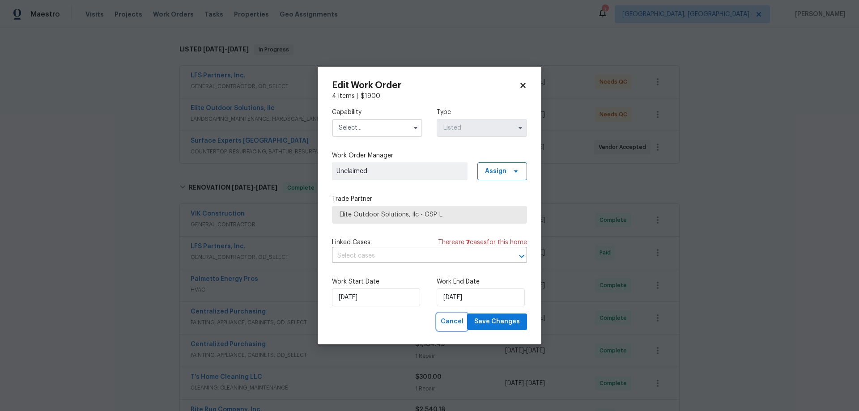
click at [446, 325] on span "Cancel" at bounding box center [452, 321] width 23 height 11
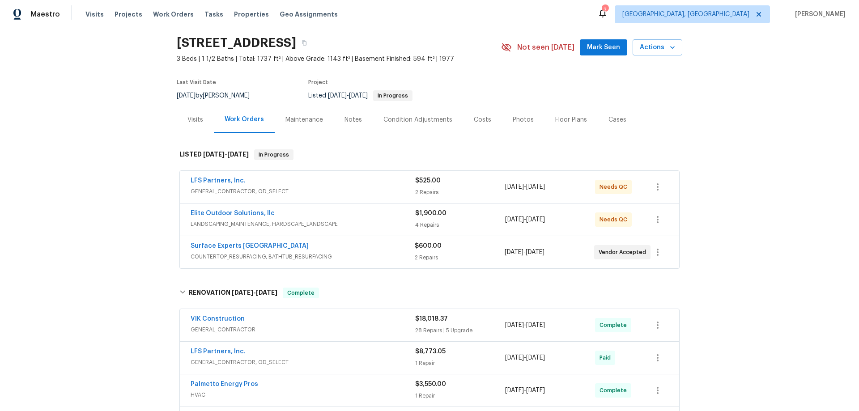
scroll to position [45, 0]
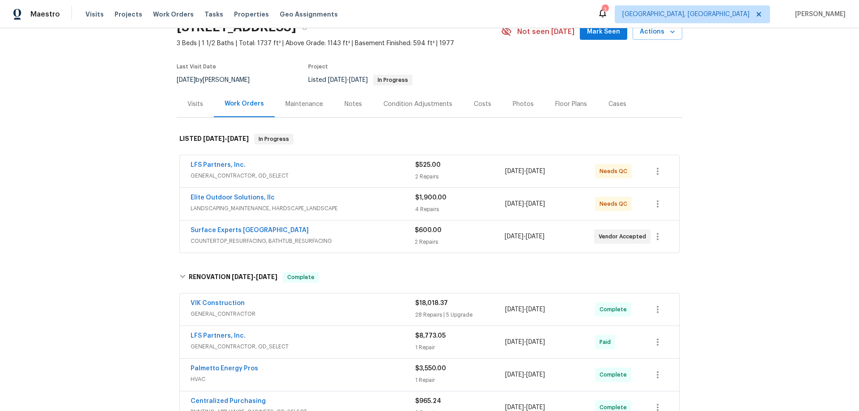
click at [426, 210] on div "4 Repairs" at bounding box center [460, 209] width 90 height 9
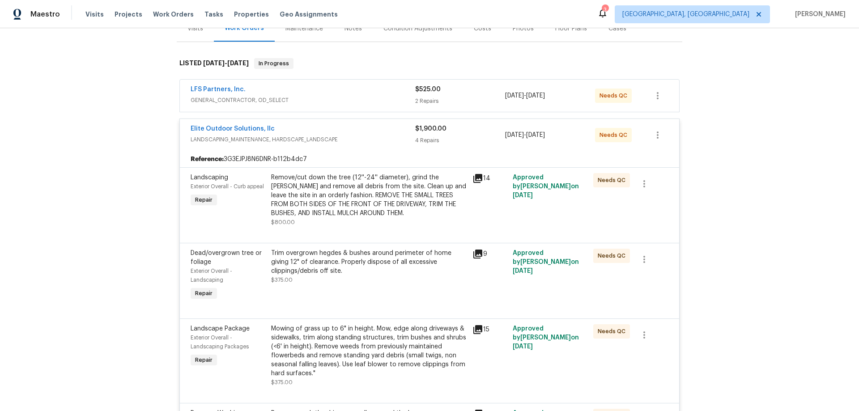
scroll to position [90, 0]
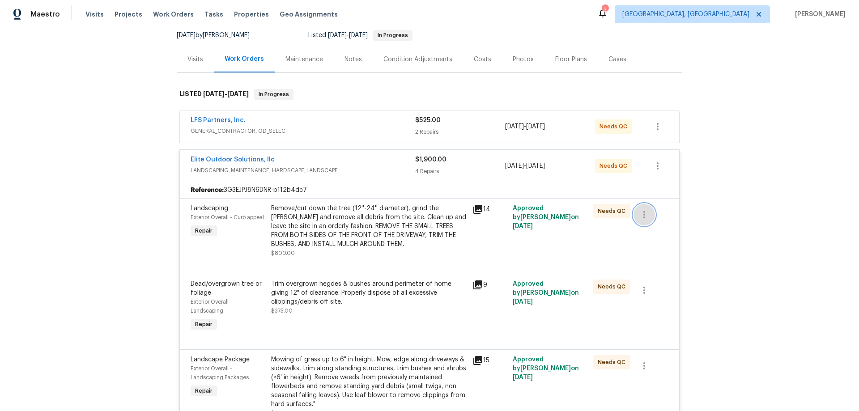
click at [639, 219] on icon "button" at bounding box center [644, 214] width 11 height 11
click at [616, 241] on div at bounding box center [429, 205] width 859 height 411
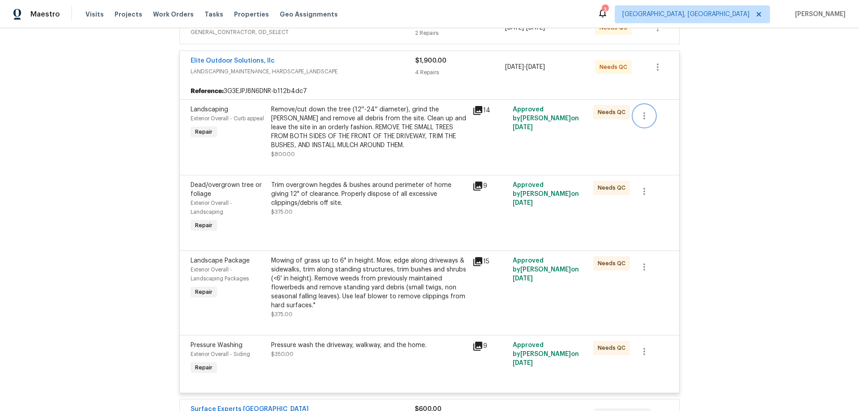
scroll to position [179, 0]
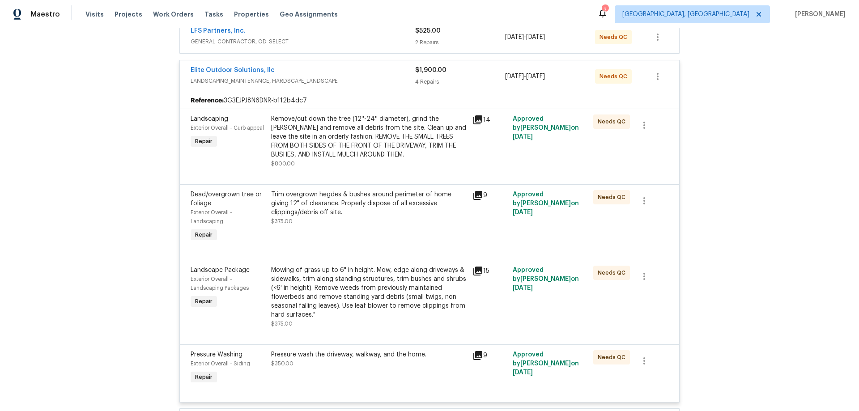
click at [698, 107] on div "Back to all projects 218 Woodhaven Rd, Easley, SC 29640 3 Beds | 1 1/2 Baths | …" at bounding box center [429, 219] width 859 height 383
click at [630, 86] on div "Needs QC" at bounding box center [617, 76] width 45 height 21
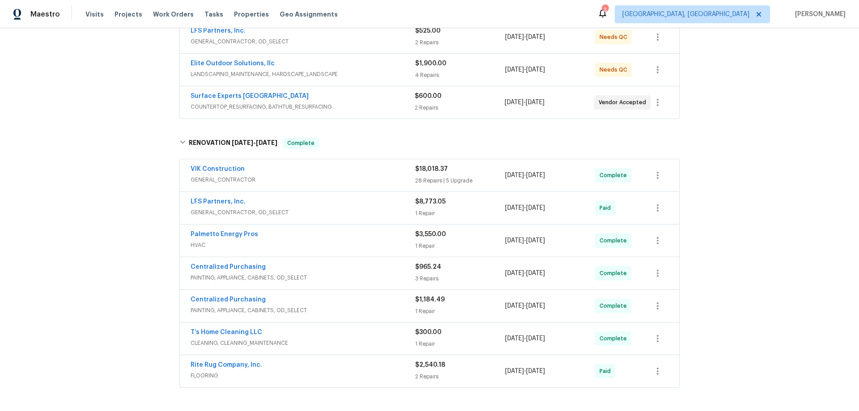
scroll to position [45, 0]
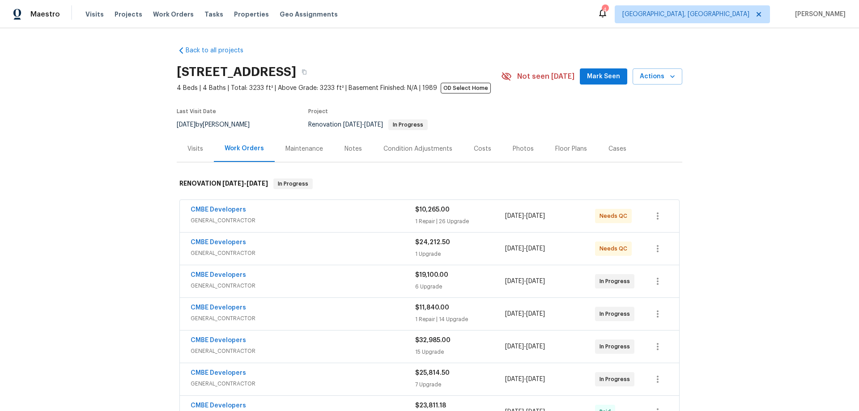
click at [130, 270] on div "Back to all projects 20411 NW 4th St, Pembroke Pines, FL 33029 4 Beds | 4 Baths…" at bounding box center [429, 219] width 859 height 383
click at [126, 214] on div "Back to all projects 20411 NW 4th St, Pembroke Pines, FL 33029 4 Beds | 4 Baths…" at bounding box center [429, 219] width 859 height 383
click at [111, 179] on div "Back to all projects 20411 NW 4th St, Pembroke Pines, FL 33029 4 Beds | 4 Baths…" at bounding box center [429, 219] width 859 height 383
click at [124, 160] on div "Back to all projects 20411 NW 4th St, Pembroke Pines, FL 33029 4 Beds | 4 Baths…" at bounding box center [429, 219] width 859 height 383
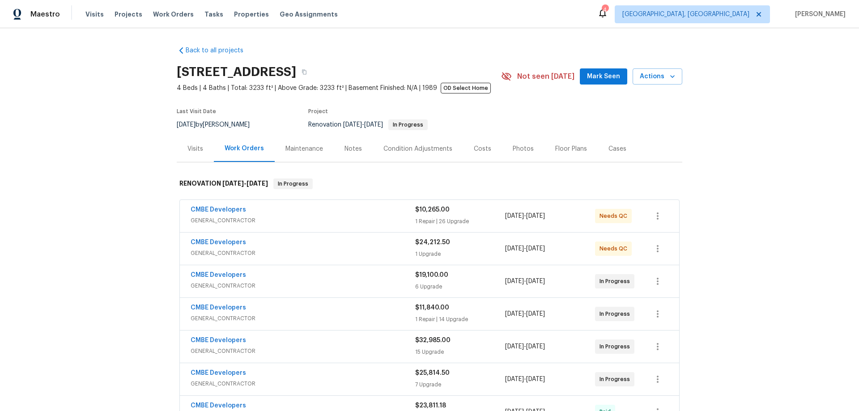
click at [115, 192] on div "Back to all projects 20411 NW 4th St, Pembroke Pines, FL 33029 4 Beds | 4 Baths…" at bounding box center [429, 219] width 859 height 383
click at [112, 204] on div "Back to all projects 20411 NW 4th St, Pembroke Pines, FL 33029 4 Beds | 4 Baths…" at bounding box center [429, 219] width 859 height 383
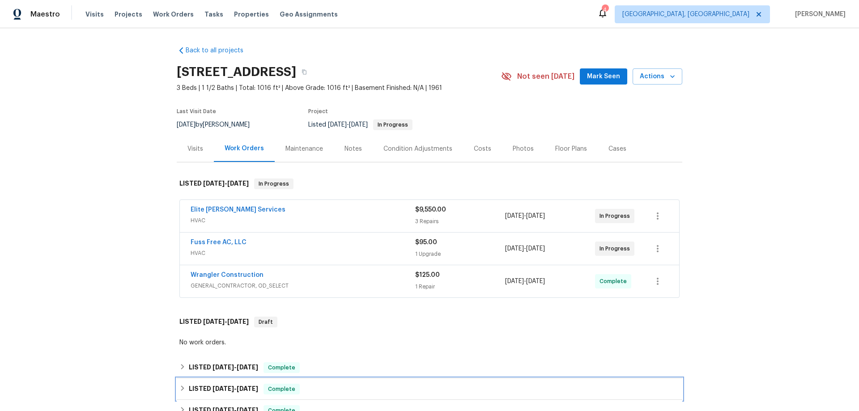
drag, startPoint x: 183, startPoint y: 385, endPoint x: 184, endPoint y: 374, distance: 11.2
click at [183, 384] on div "LISTED [DATE] - [DATE] Complete" at bounding box center [429, 389] width 500 height 11
click at [188, 373] on div "LISTED [DATE] - [DATE] Complete" at bounding box center [430, 367] width 506 height 21
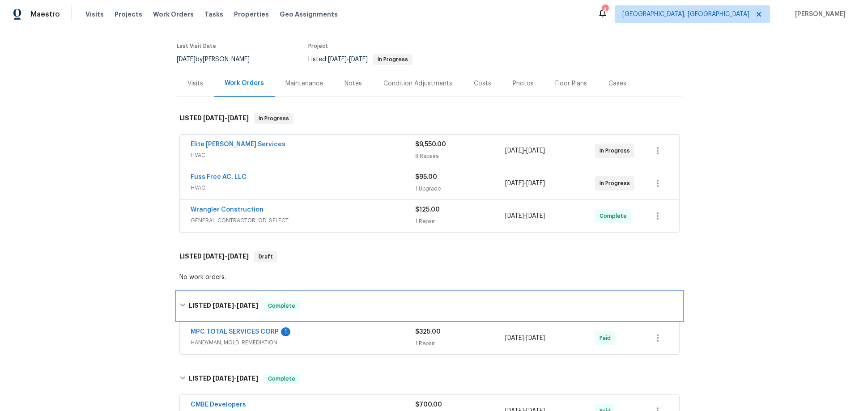
scroll to position [134, 0]
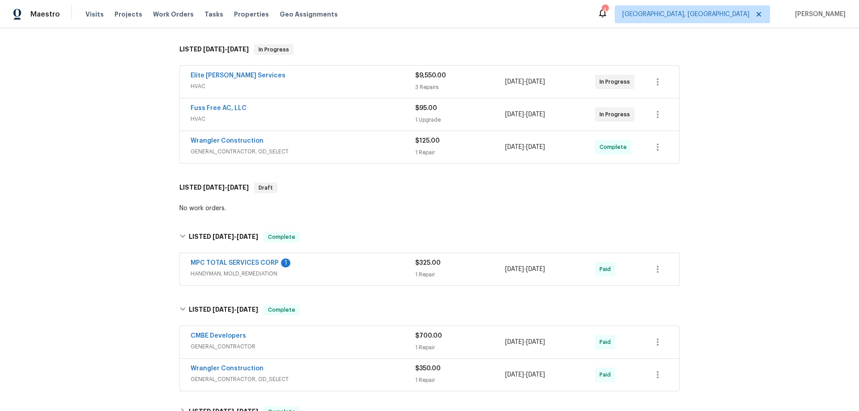
click at [132, 164] on div "Back to all projects [STREET_ADDRESS] 3 Beds | 1 1/2 Baths | Total: 1016 ft² | …" at bounding box center [429, 219] width 859 height 383
click at [119, 141] on div "Back to all projects [STREET_ADDRESS] 3 Beds | 1 1/2 Baths | Total: 1016 ft² | …" at bounding box center [429, 219] width 859 height 383
click at [116, 67] on div "Back to all projects [STREET_ADDRESS] 3 Beds | 1 1/2 Baths | Total: 1016 ft² | …" at bounding box center [429, 219] width 859 height 383
click at [121, 154] on div "Back to all projects [STREET_ADDRESS] 3 Beds | 1 1/2 Baths | Total: 1016 ft² | …" at bounding box center [429, 219] width 859 height 383
